Goal: Information Seeking & Learning: Learn about a topic

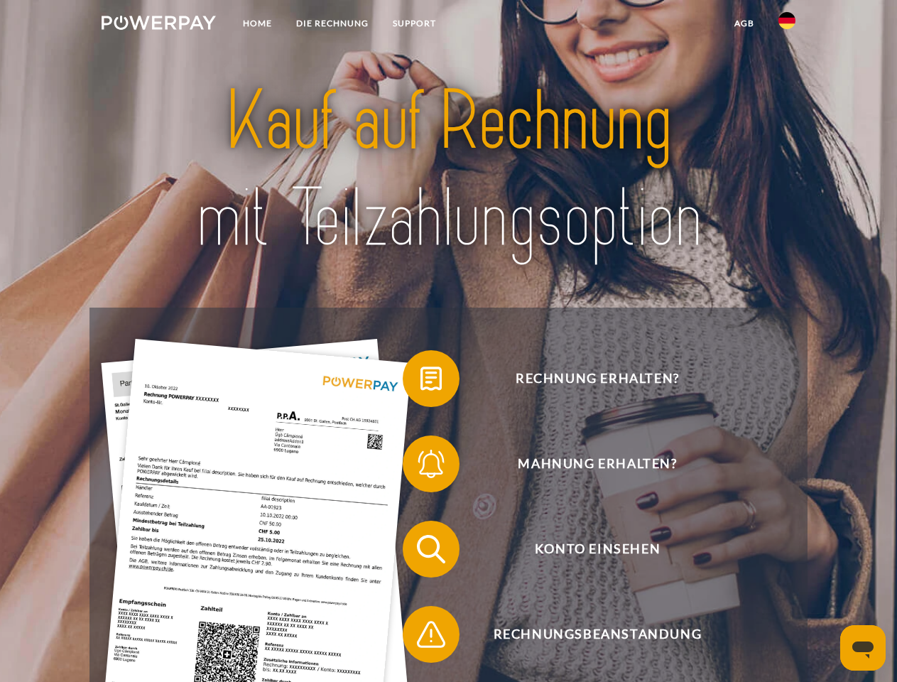
click at [158, 25] on img at bounding box center [159, 23] width 114 height 14
click at [787, 25] on img at bounding box center [786, 20] width 17 height 17
click at [744, 23] on link "agb" at bounding box center [744, 24] width 44 height 26
click at [420, 381] on span at bounding box center [409, 378] width 71 height 71
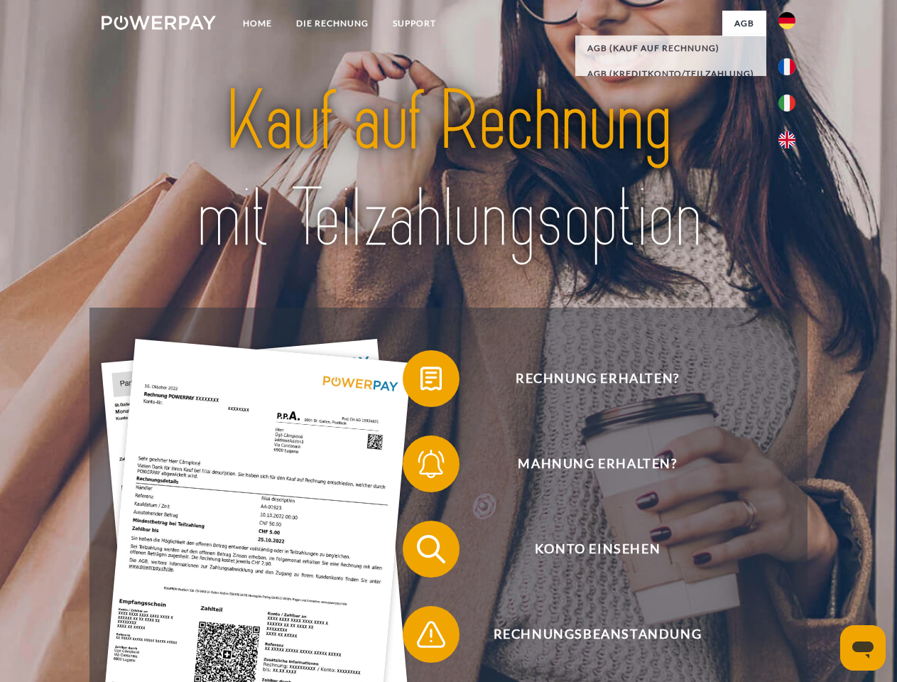
click at [420, 467] on span at bounding box center [409, 463] width 71 height 71
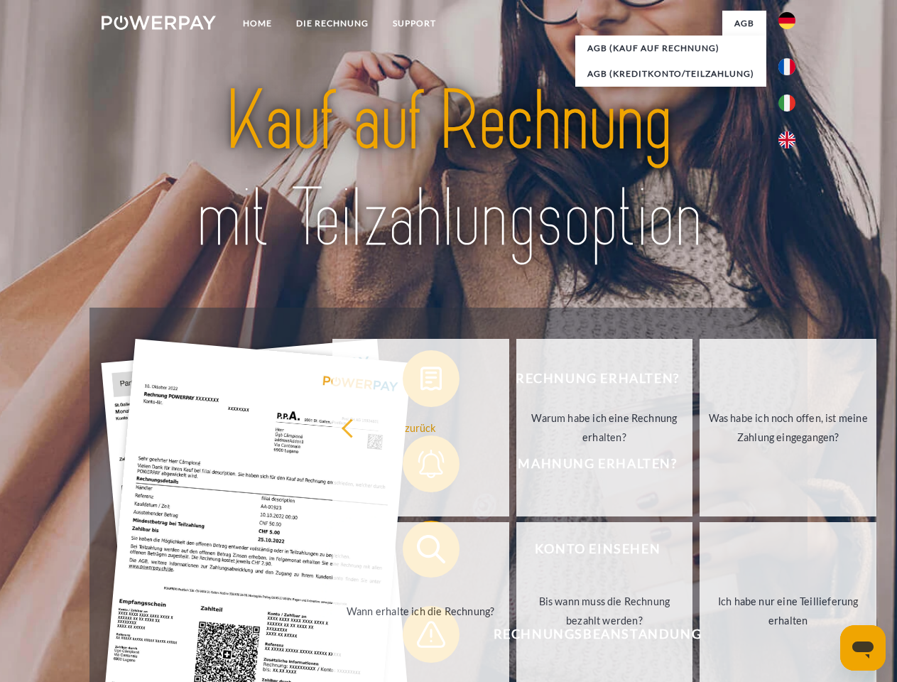
click at [516, 552] on link "Bis wann muss die Rechnung bezahlt werden?" at bounding box center [604, 611] width 177 height 178
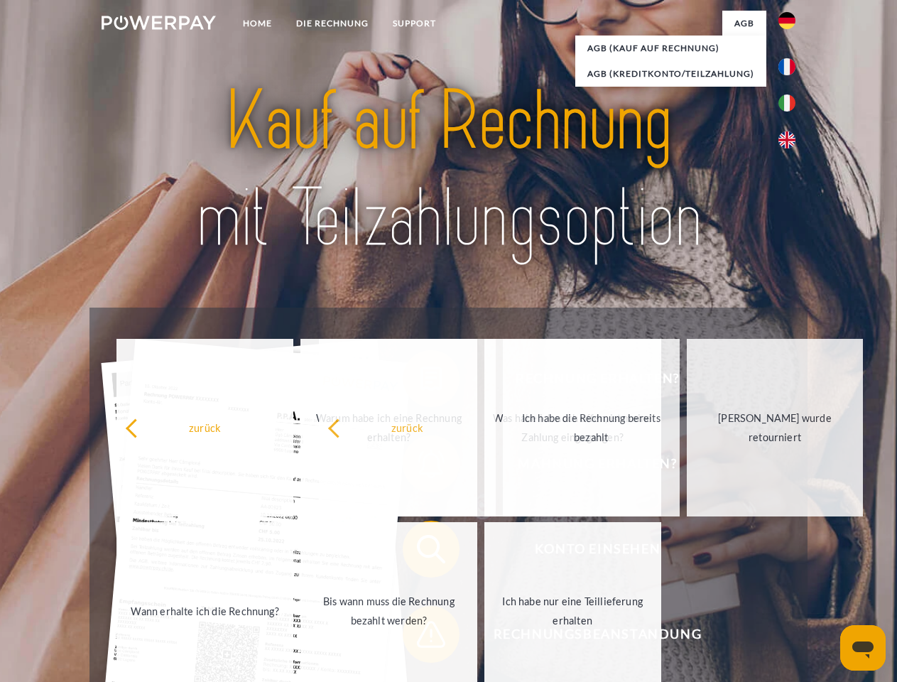
click at [420, 637] on span at bounding box center [409, 634] width 71 height 71
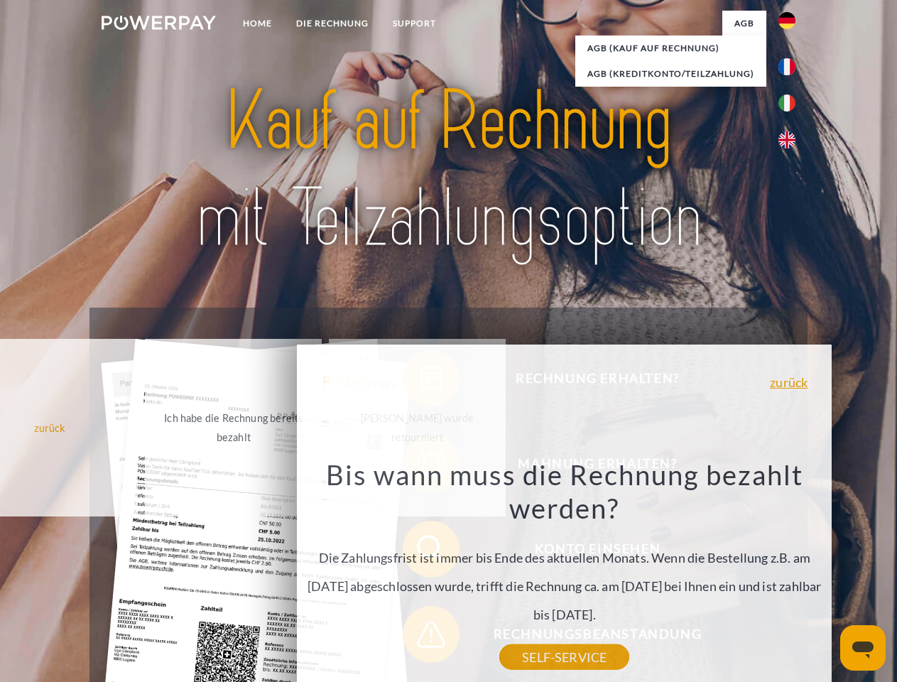
click at [863, 648] on icon "Messaging-Fenster öffnen" at bounding box center [862, 649] width 21 height 17
